Goal: Information Seeking & Learning: Learn about a topic

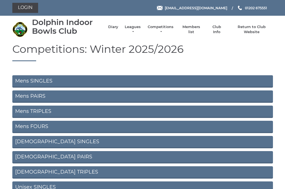
click at [43, 80] on link "Mens SINGLES" at bounding box center [142, 81] width 261 height 12
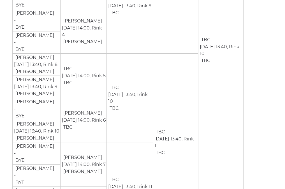
scroll to position [572, 0]
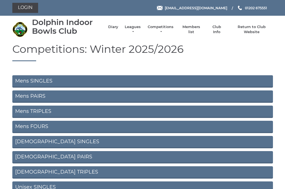
click at [43, 94] on link "Mens PAIRS" at bounding box center [142, 96] width 261 height 12
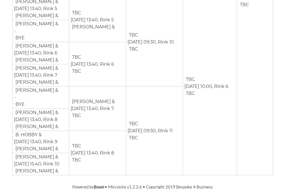
scroll to position [284, 0]
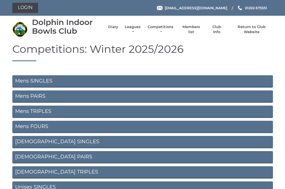
click at [40, 110] on link "Mens TRIPLES" at bounding box center [142, 111] width 261 height 12
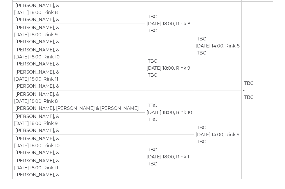
scroll to position [107, 0]
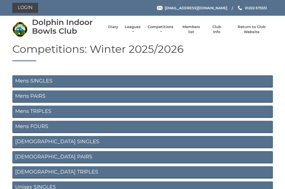
click at [36, 124] on link "Mens FOURS" at bounding box center [142, 126] width 261 height 12
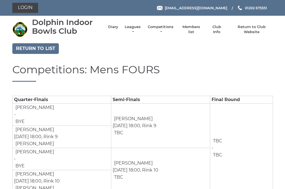
scroll to position [18, 0]
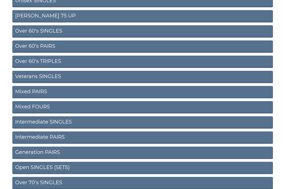
scroll to position [196, 0]
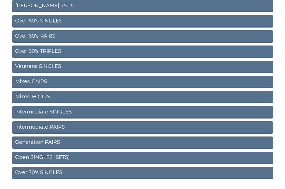
click at [35, 34] on link "Over 60's PAIRS" at bounding box center [142, 36] width 261 height 12
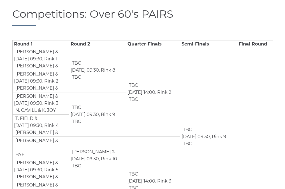
scroll to position [56, 0]
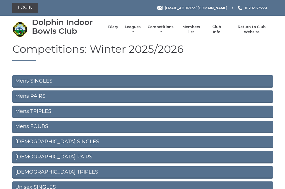
scroll to position [196, 0]
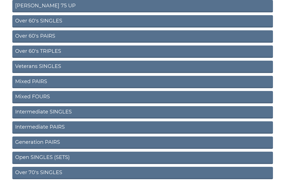
click at [41, 52] on link "Over 60's TRIPLES" at bounding box center [142, 51] width 261 height 12
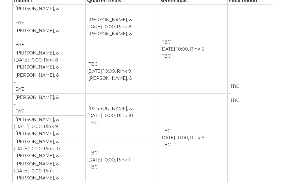
scroll to position [107, 0]
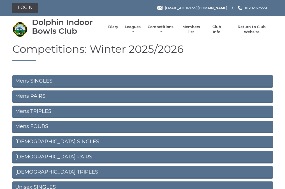
scroll to position [196, 0]
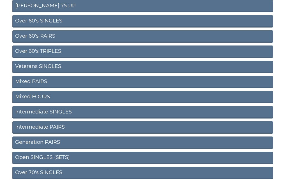
click at [43, 95] on link "Mixed FOURS" at bounding box center [142, 97] width 261 height 12
